Goal: Check status: Check status

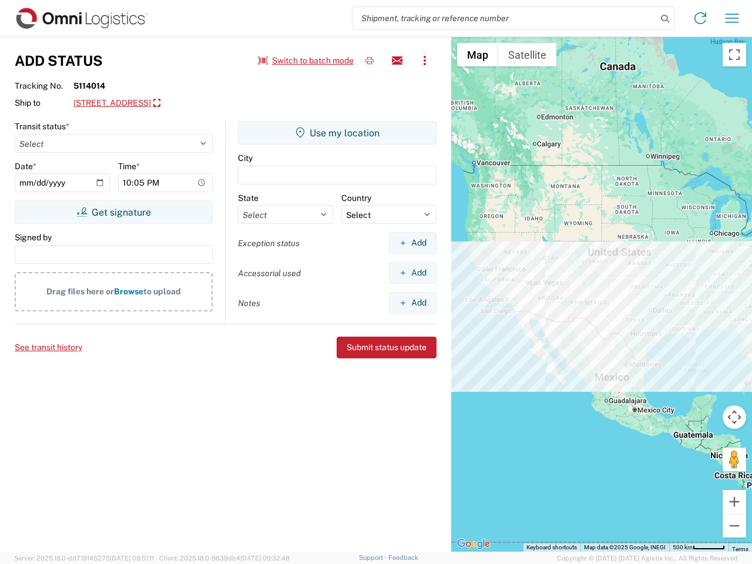
click at [505, 18] on input "search" at bounding box center [504, 18] width 304 height 22
click at [665, 19] on icon at bounding box center [665, 19] width 16 height 16
click at [700, 18] on icon at bounding box center [700, 18] width 19 height 19
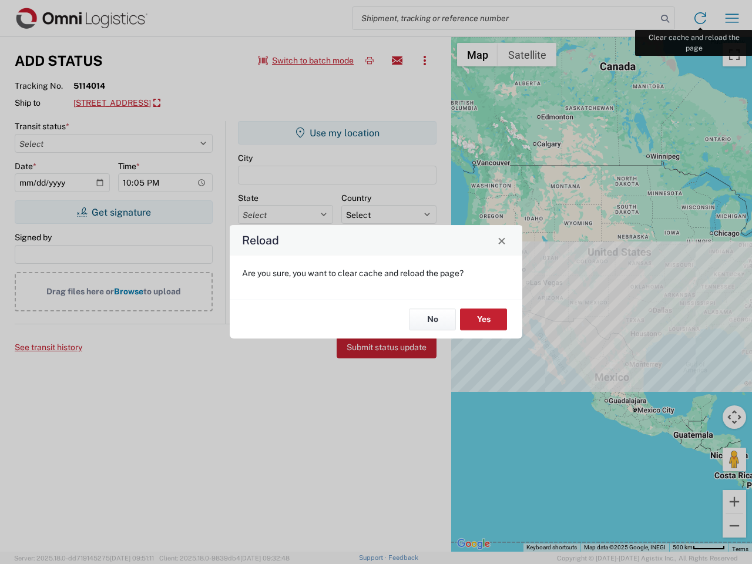
click at [732, 18] on div "Reload Are you sure, you want to clear cache and reload the page? No Yes" at bounding box center [376, 282] width 752 height 564
click at [306, 60] on div "Reload Are you sure, you want to clear cache and reload the page? No Yes" at bounding box center [376, 282] width 752 height 564
click at [369, 60] on div "Reload Are you sure, you want to clear cache and reload the page? No Yes" at bounding box center [376, 282] width 752 height 564
click at [397, 60] on div "Reload Are you sure, you want to clear cache and reload the page? No Yes" at bounding box center [376, 282] width 752 height 564
click at [425, 60] on div "Reload Are you sure, you want to clear cache and reload the page? No Yes" at bounding box center [376, 282] width 752 height 564
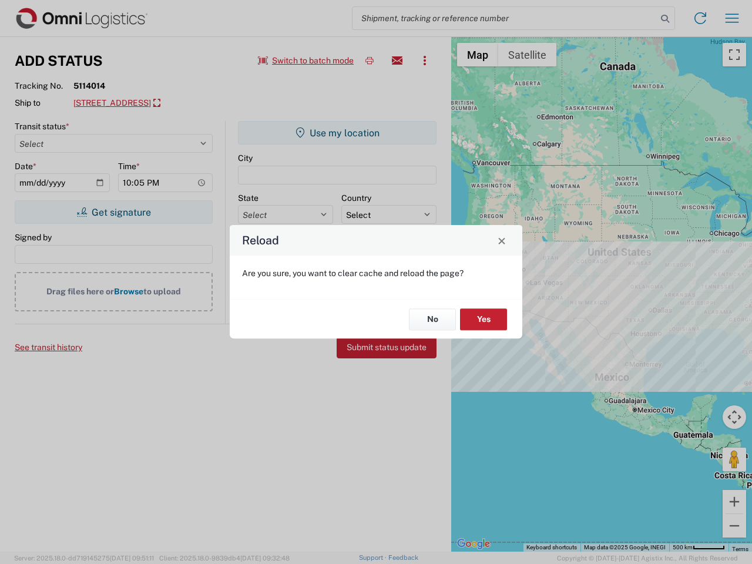
click at [180, 103] on div "Reload Are you sure, you want to clear cache and reload the page? No Yes" at bounding box center [376, 282] width 752 height 564
click at [113, 212] on div "Reload Are you sure, you want to clear cache and reload the page? No Yes" at bounding box center [376, 282] width 752 height 564
